Goal: Transaction & Acquisition: Purchase product/service

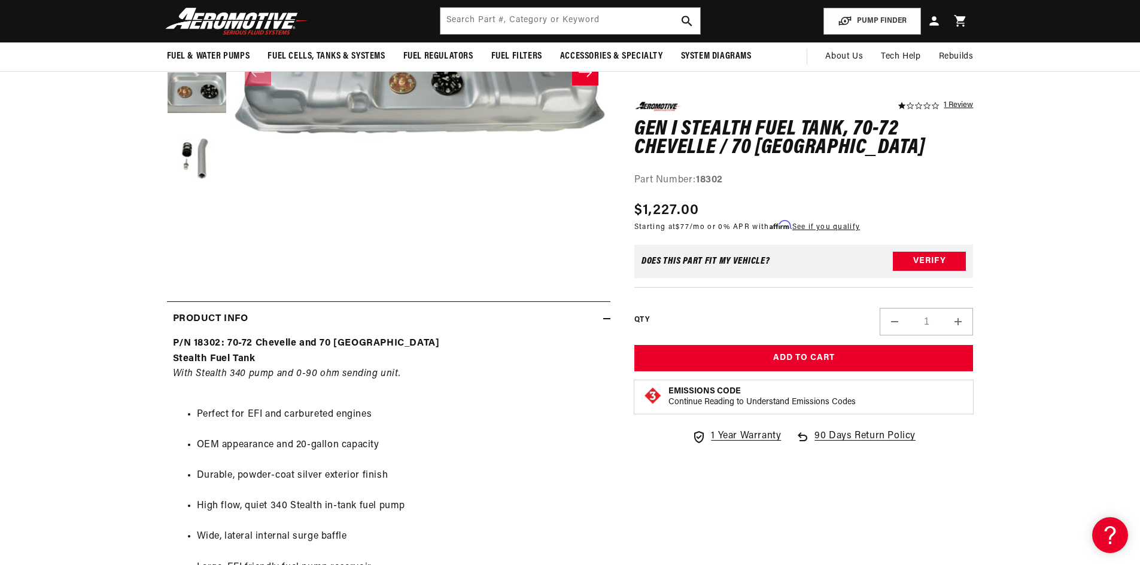
scroll to position [120, 0]
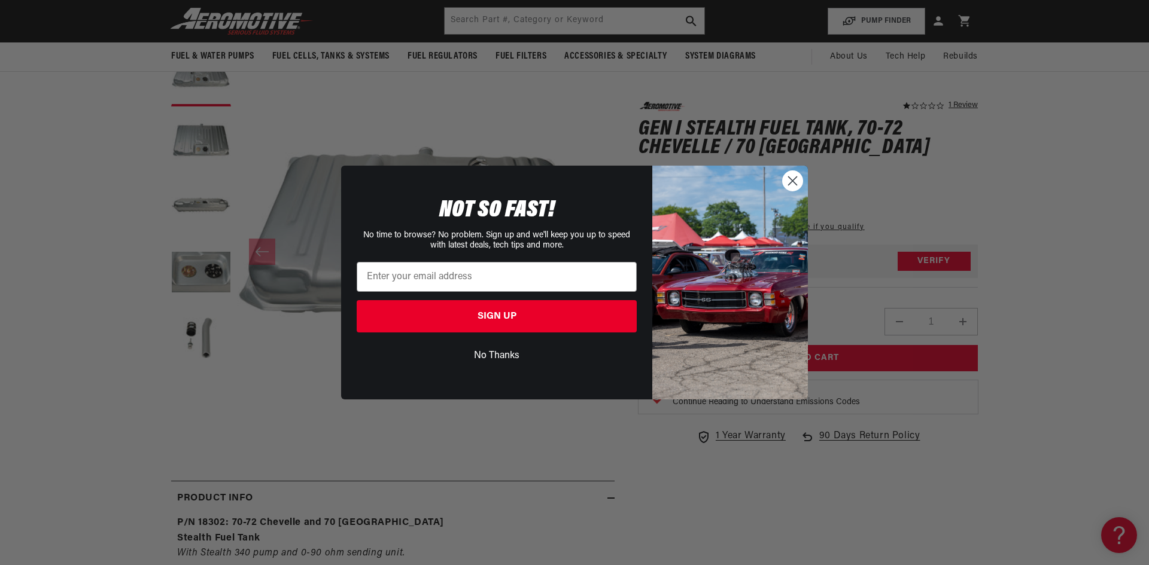
click at [790, 179] on icon "Close dialog" at bounding box center [792, 181] width 8 height 8
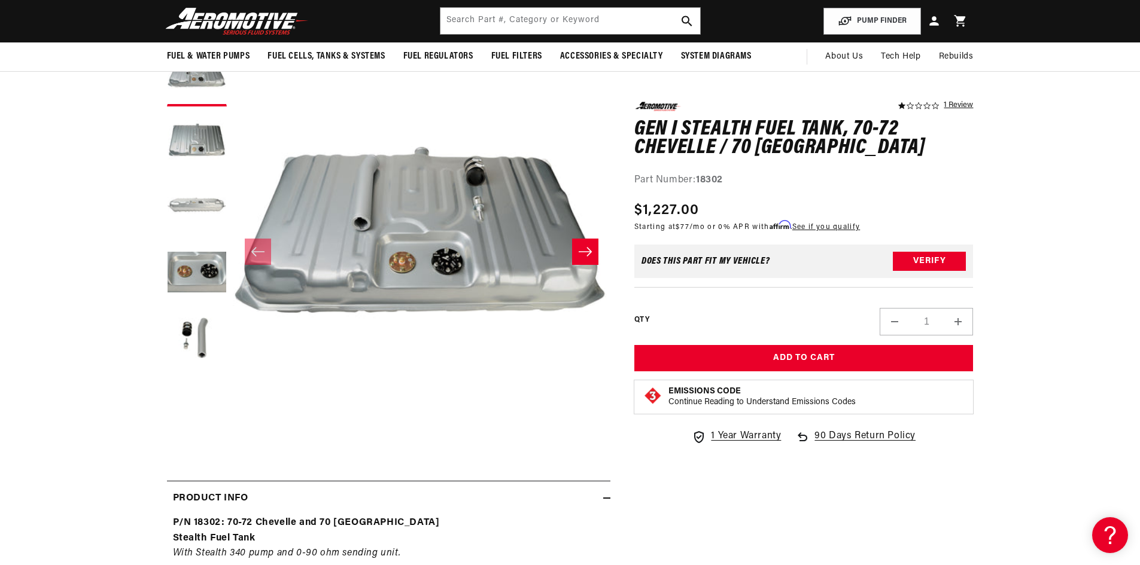
click at [179, 206] on button "Load image 3 in gallery view" at bounding box center [197, 208] width 60 height 60
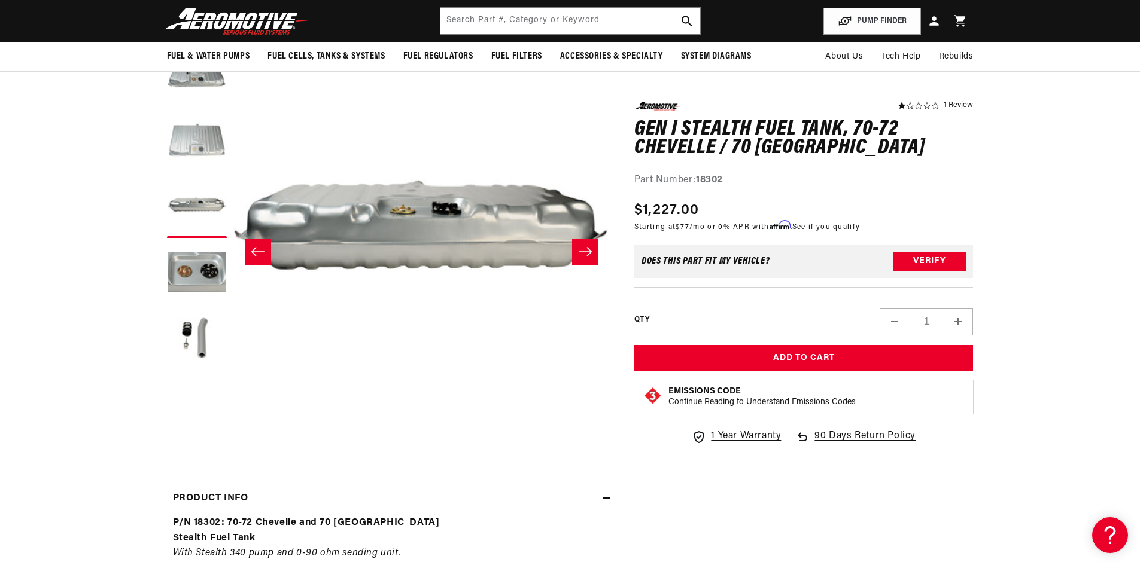
click at [182, 136] on button "Load image 2 in gallery view" at bounding box center [197, 142] width 60 height 60
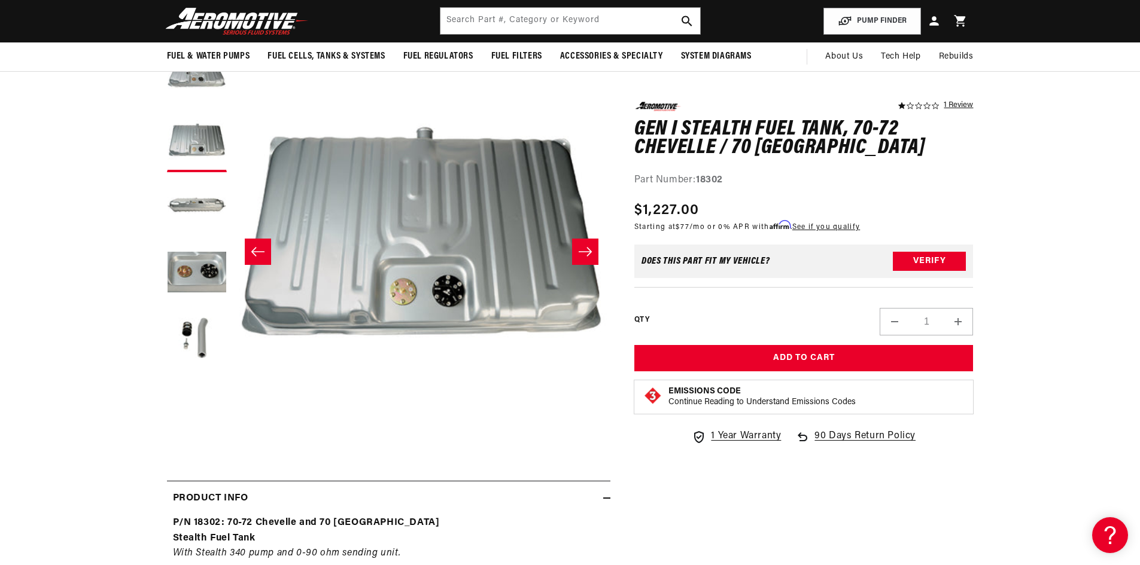
click at [580, 249] on icon "Slide right" at bounding box center [585, 252] width 14 height 12
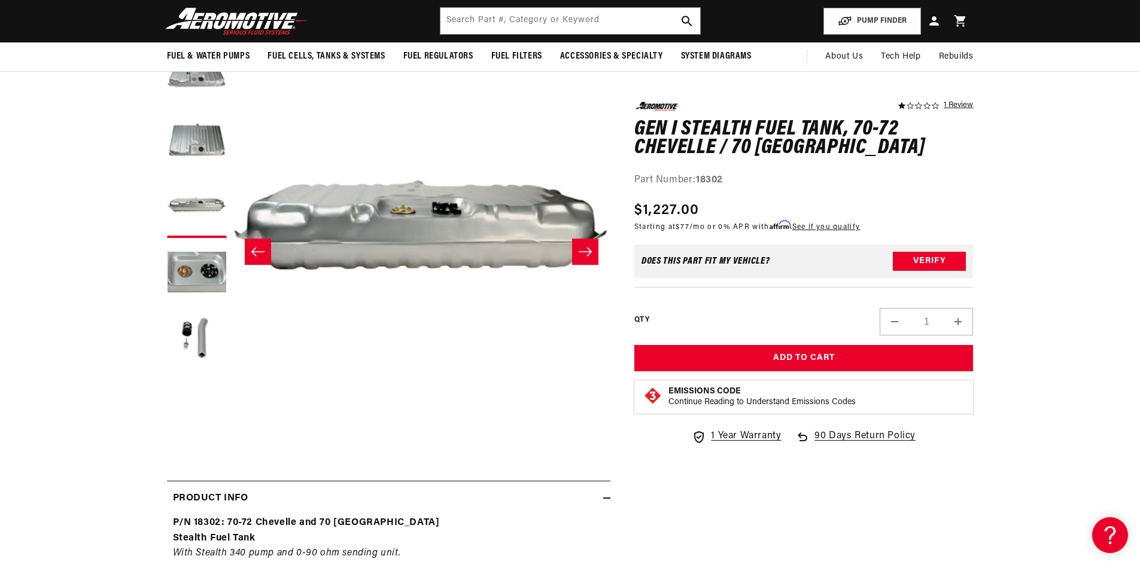
click at [580, 249] on icon "Slide right" at bounding box center [585, 252] width 14 height 12
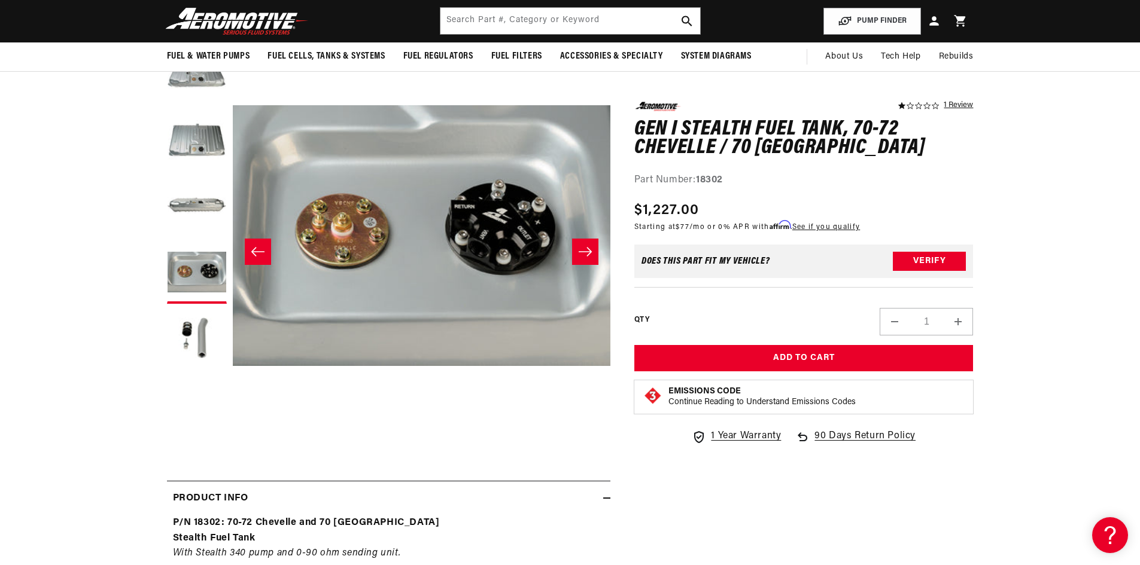
click at [580, 249] on icon "Slide right" at bounding box center [585, 252] width 14 height 12
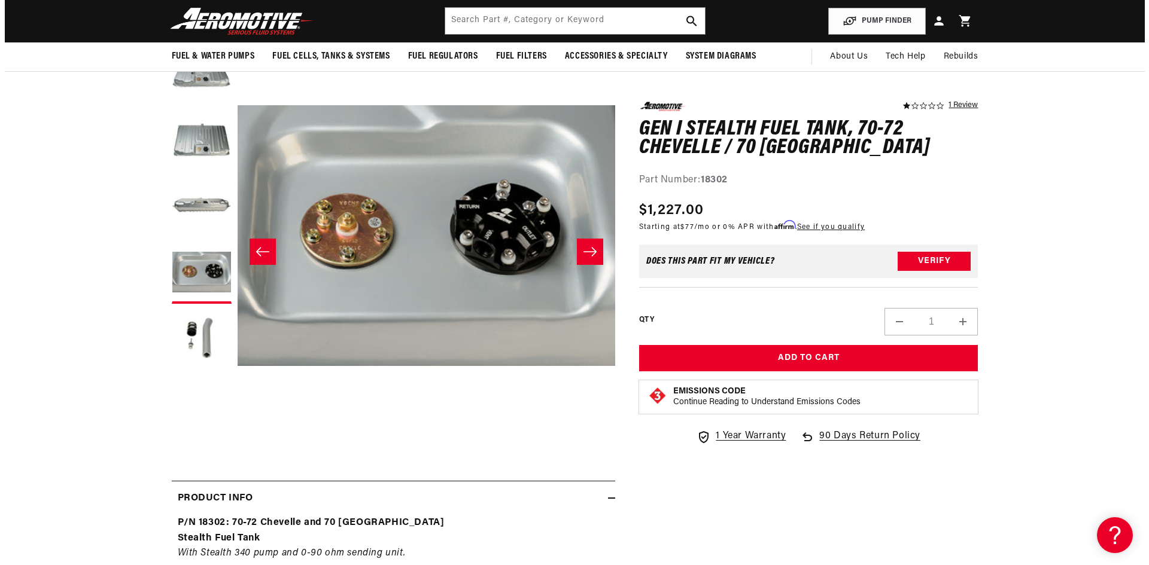
scroll to position [0, 1511]
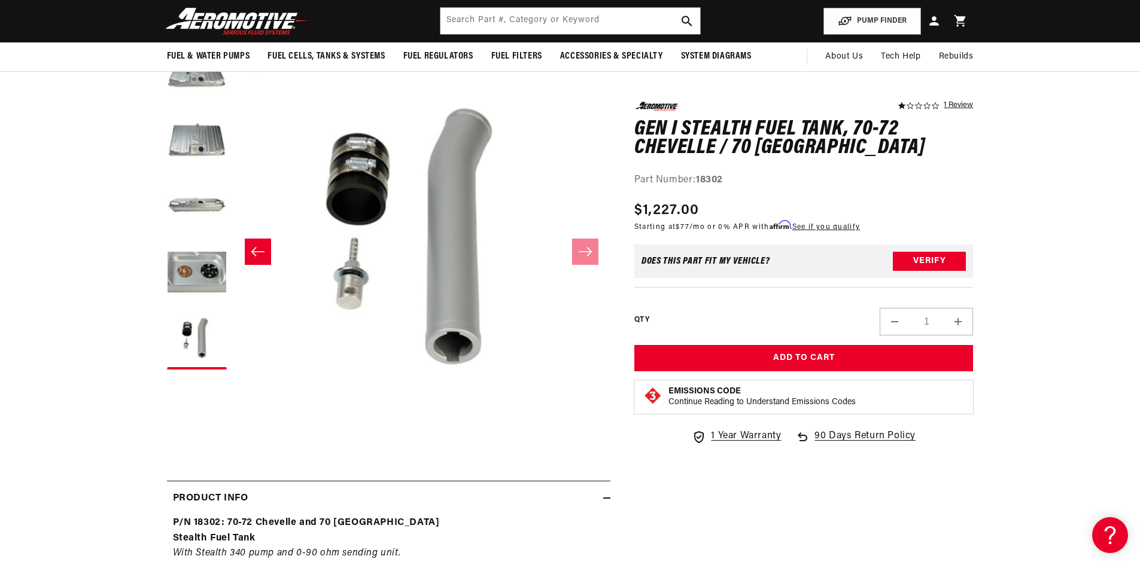
click at [232, 425] on button "Open media 5 in modal" at bounding box center [232, 425] width 0 height 0
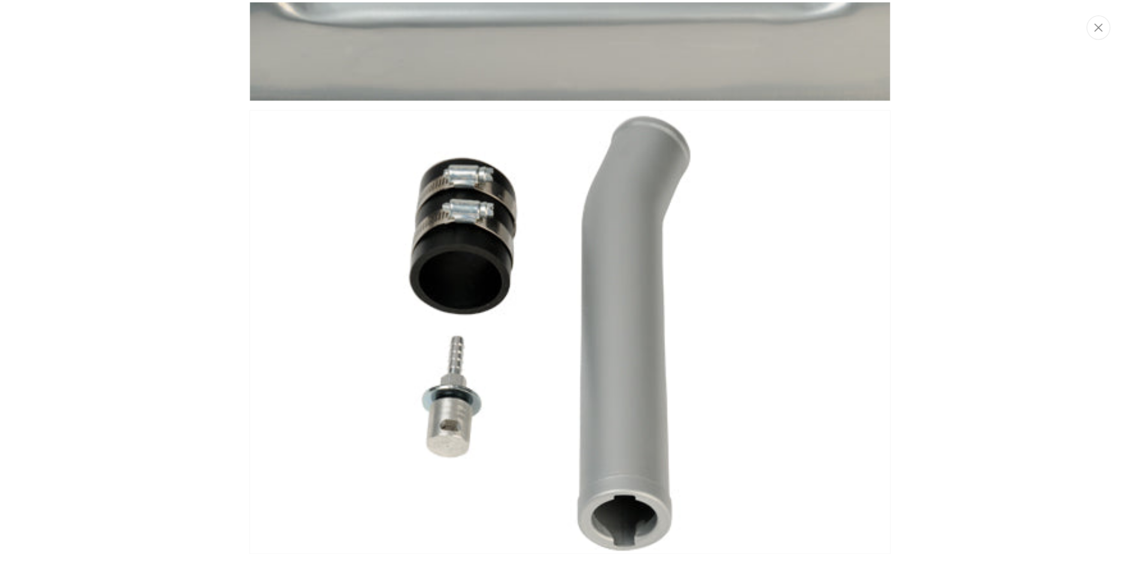
scroll to position [1713, 0]
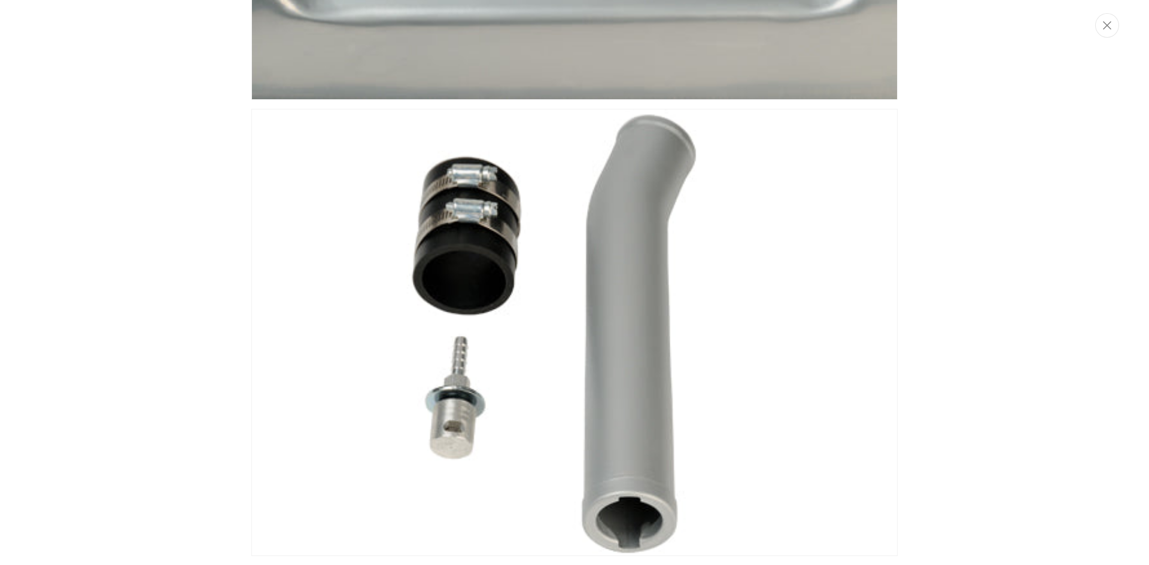
click at [1104, 30] on button "Close" at bounding box center [1107, 25] width 24 height 25
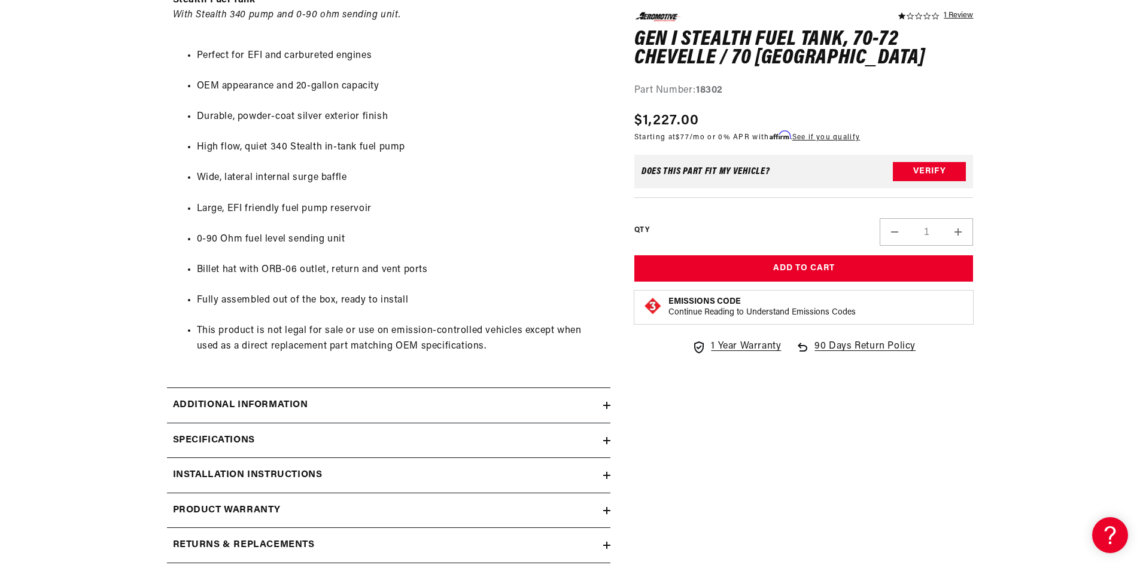
scroll to position [897, 0]
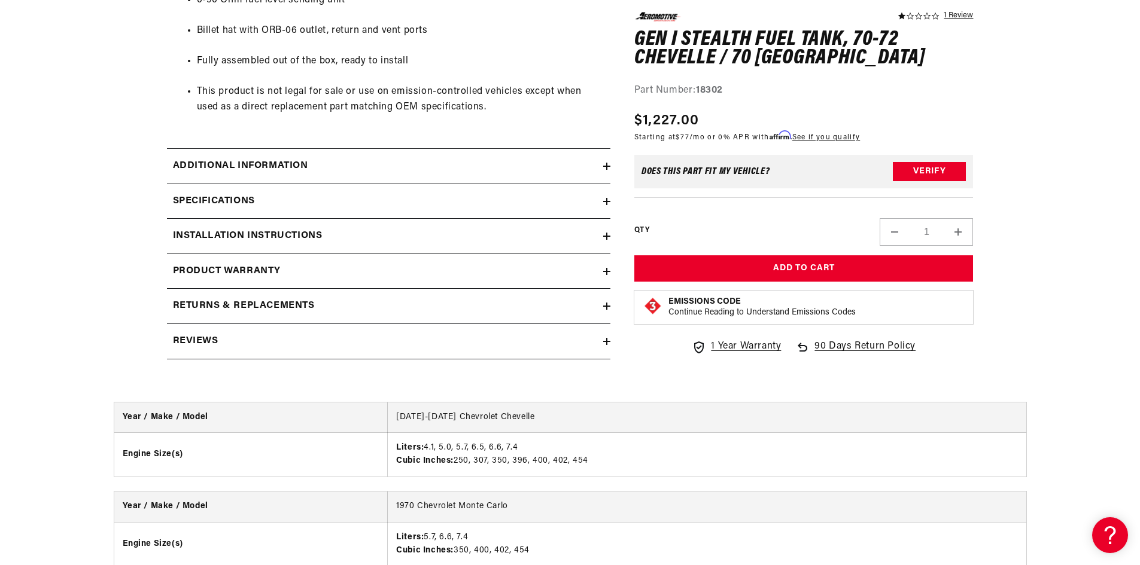
click at [510, 206] on div "Specifications" at bounding box center [385, 202] width 436 height 16
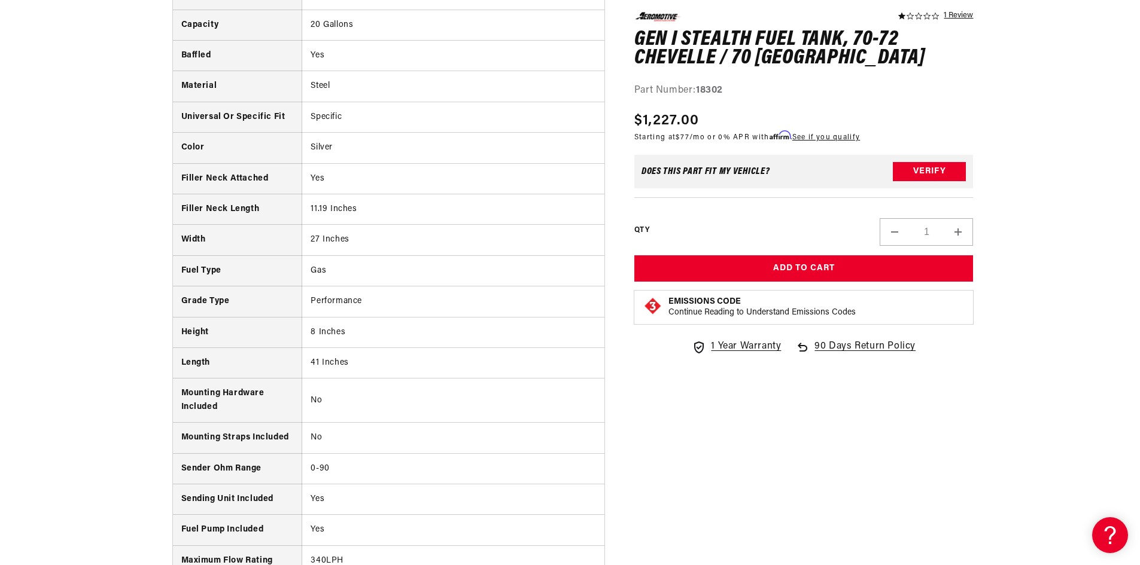
scroll to position [1196, 0]
